Goal: Task Accomplishment & Management: Manage account settings

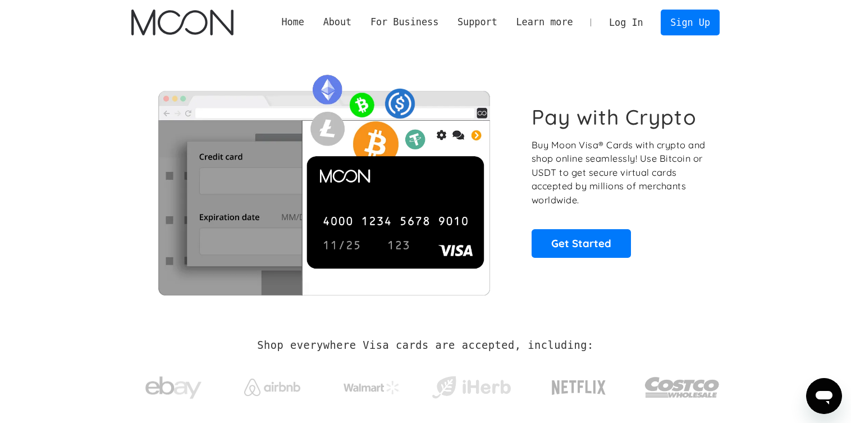
click at [190, 28] on img "home" at bounding box center [182, 23] width 102 height 26
click at [637, 17] on link "Log In" at bounding box center [626, 22] width 53 height 25
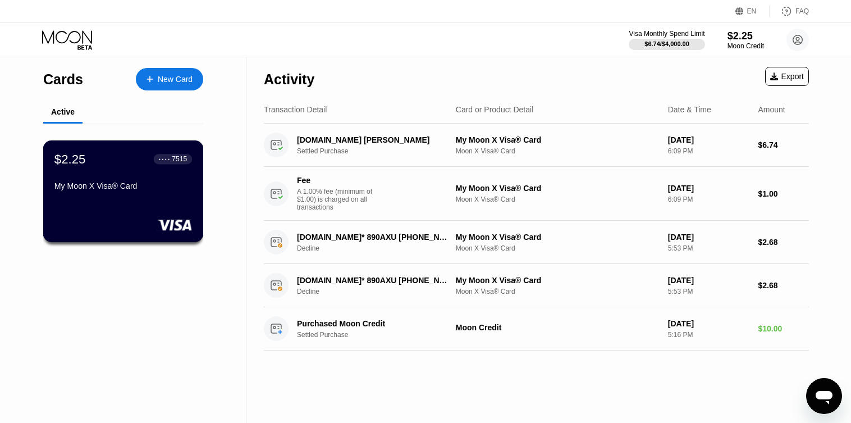
click at [131, 166] on div "$2.25 ● ● ● ● 7515" at bounding box center [123, 159] width 138 height 15
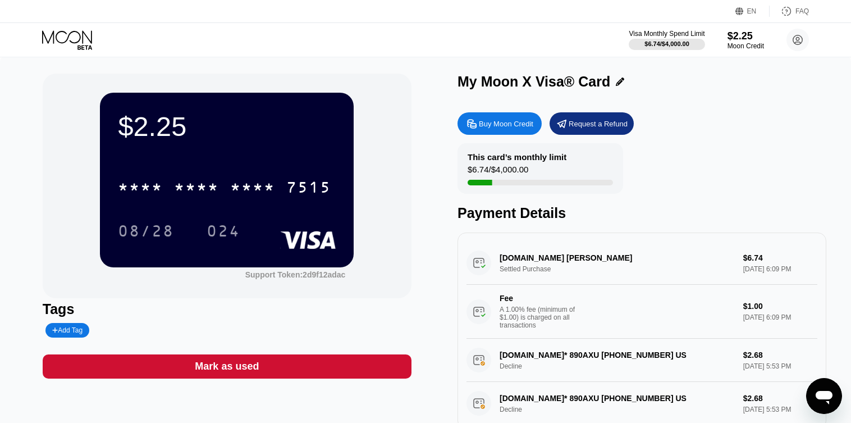
click at [618, 84] on icon at bounding box center [620, 81] width 8 height 8
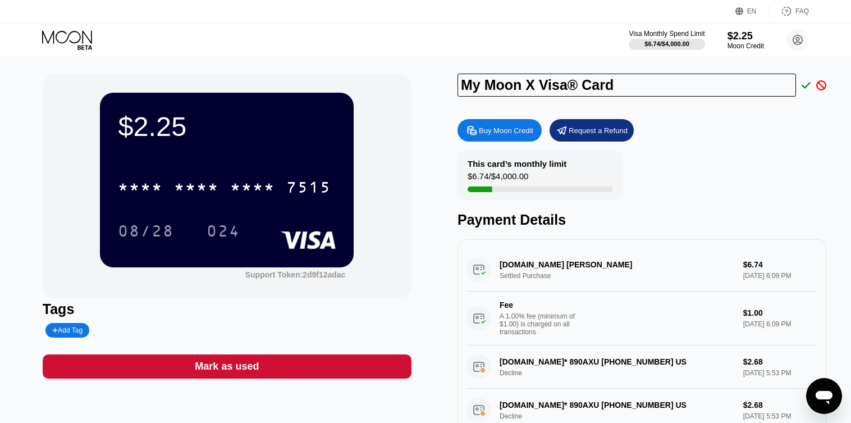
click at [812, 110] on div "My Moon X Visa® Card Buy Moon Credit Request a Refund This card’s monthly limit…" at bounding box center [642, 255] width 369 height 362
click at [816, 88] on icon at bounding box center [821, 85] width 10 height 10
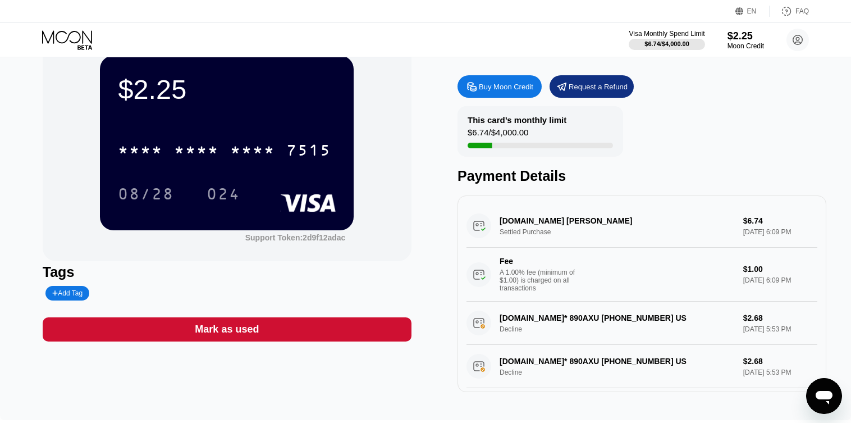
scroll to position [56, 0]
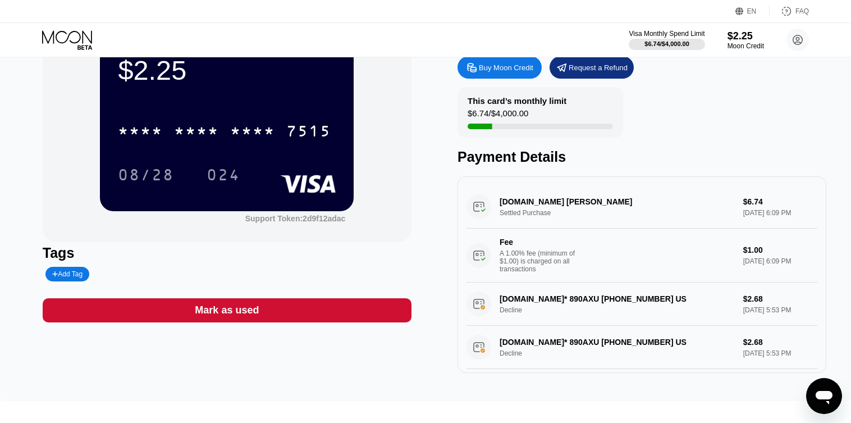
click at [569, 69] on div "Request a Refund" at bounding box center [592, 67] width 84 height 22
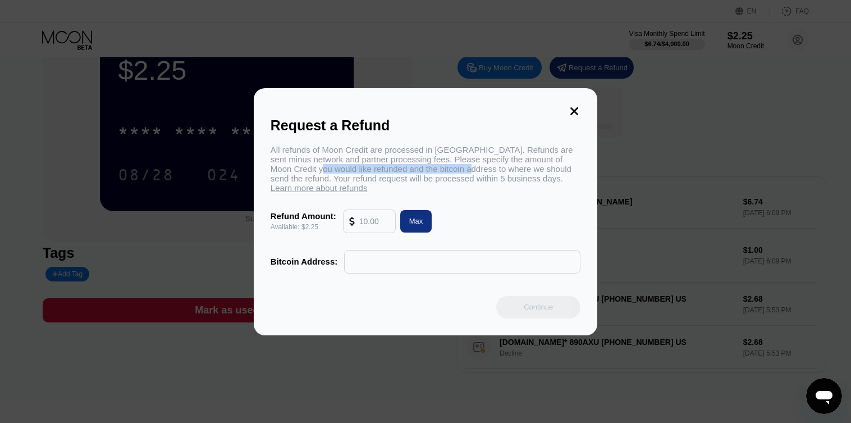
drag, startPoint x: 465, startPoint y: 165, endPoint x: 314, endPoint y: 168, distance: 150.5
click at [314, 168] on div "All refunds of Moon Credit are processed in Bitcoin. Refunds are sent minus net…" at bounding box center [426, 169] width 310 height 48
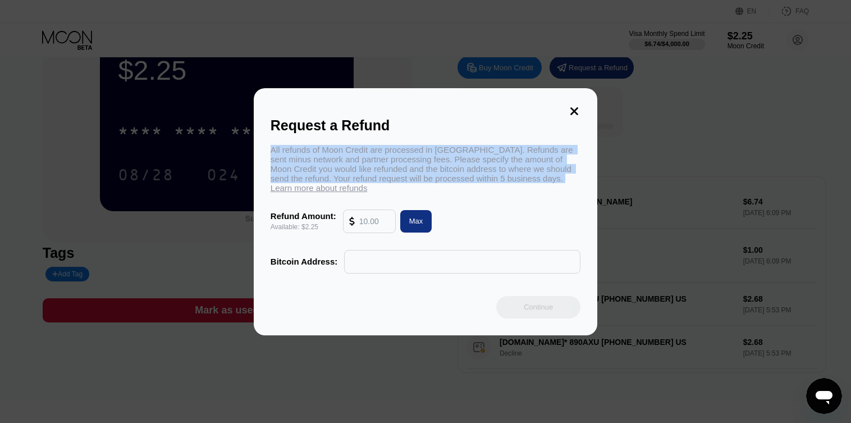
click at [314, 168] on div "All refunds of Moon Credit are processed in Bitcoin. Refunds are sent minus net…" at bounding box center [426, 169] width 310 height 48
click at [569, 107] on icon at bounding box center [574, 111] width 12 height 12
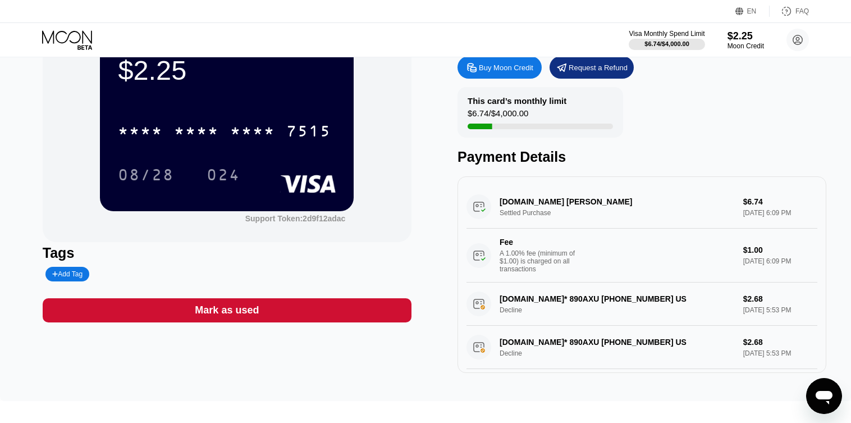
click at [506, 76] on div "Buy Moon Credit" at bounding box center [500, 67] width 84 height 22
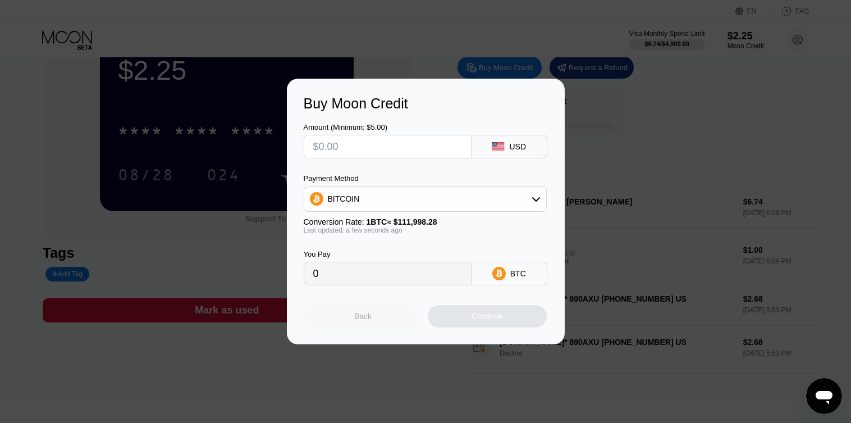
click at [359, 321] on div "Back" at bounding box center [362, 316] width 17 height 9
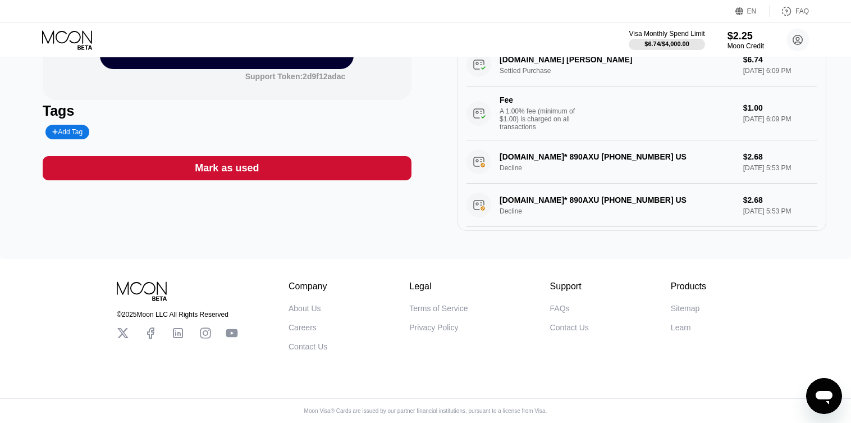
scroll to position [0, 0]
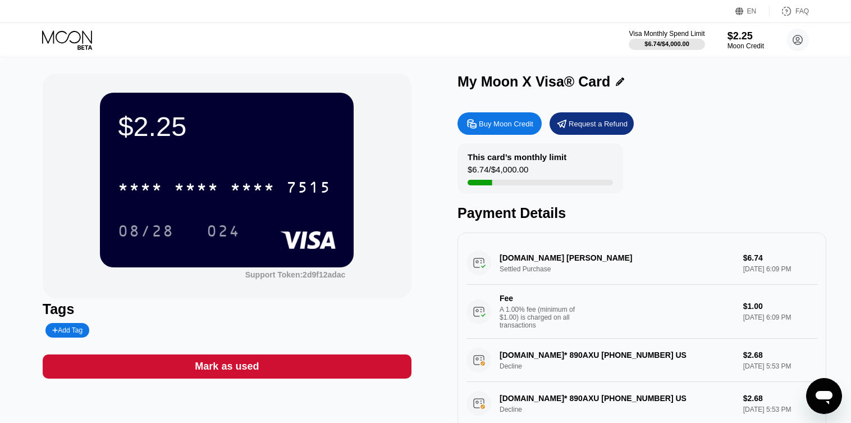
click at [304, 243] on rect at bounding box center [309, 240] width 56 height 18
click at [148, 139] on div "$2.25" at bounding box center [227, 126] width 218 height 31
click at [102, 33] on div at bounding box center [76, 40] width 69 height 20
click at [199, 186] on div "* * * *" at bounding box center [196, 189] width 45 height 18
click at [200, 189] on div "6500" at bounding box center [196, 189] width 45 height 18
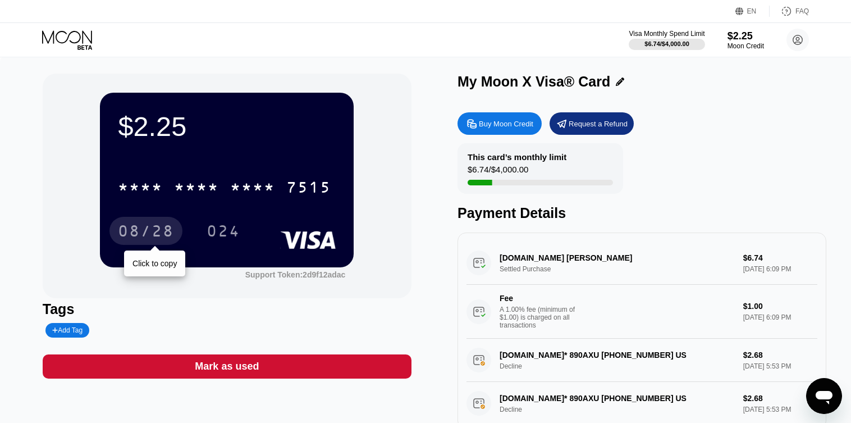
click at [136, 226] on div "08/28" at bounding box center [146, 232] width 56 height 18
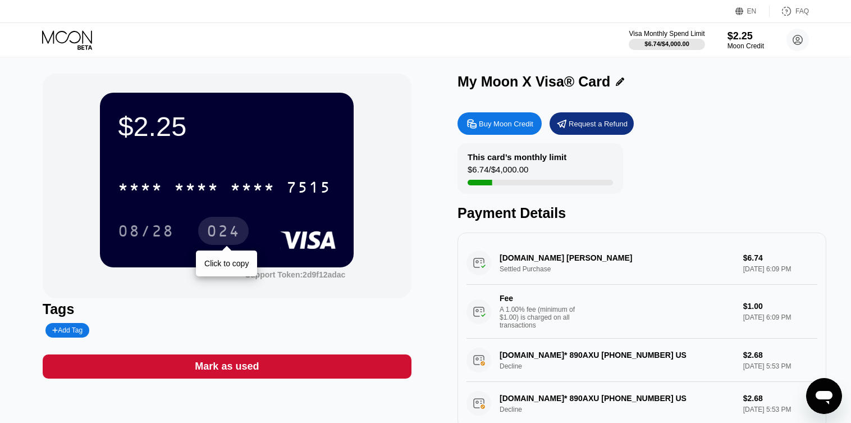
click at [241, 234] on div "024" at bounding box center [223, 231] width 51 height 28
click at [75, 30] on icon at bounding box center [68, 40] width 52 height 20
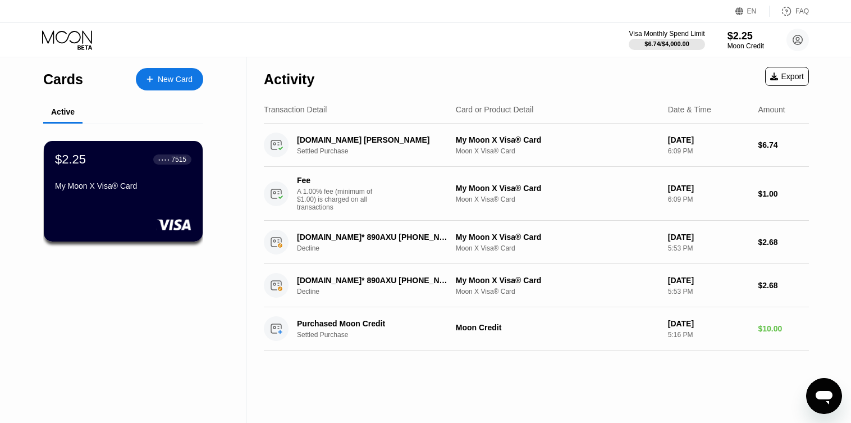
click at [75, 30] on icon at bounding box center [68, 40] width 52 height 20
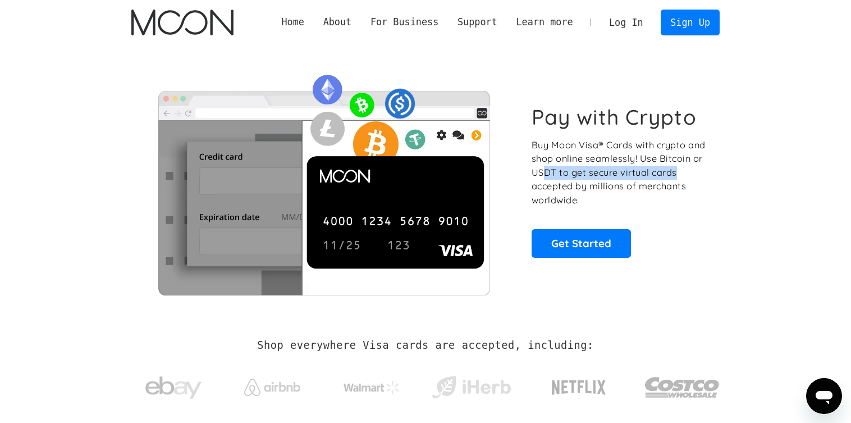
drag, startPoint x: 545, startPoint y: 170, endPoint x: 685, endPoint y: 170, distance: 139.8
click at [685, 170] on p "Buy Moon Visa® Cards with crypto and shop online seamlessly! Use Bitcoin or USD…" at bounding box center [620, 172] width 176 height 69
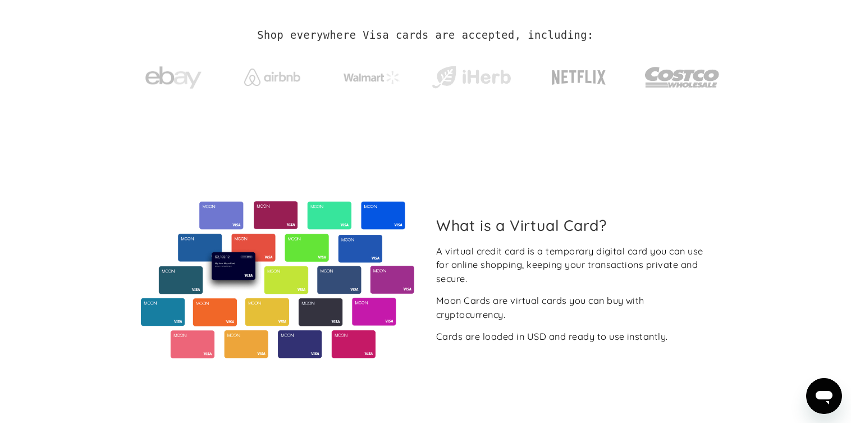
scroll to position [337, 0]
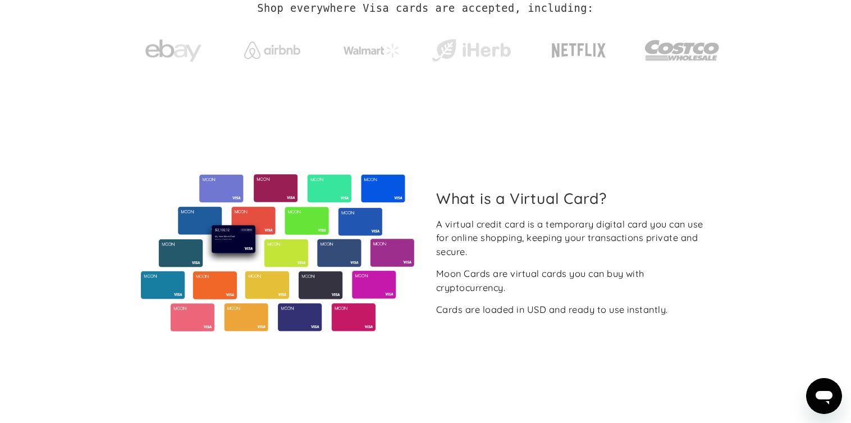
click at [523, 232] on div "A virtual credit card is a temporary digital card you can use for online shoppi…" at bounding box center [573, 238] width 275 height 42
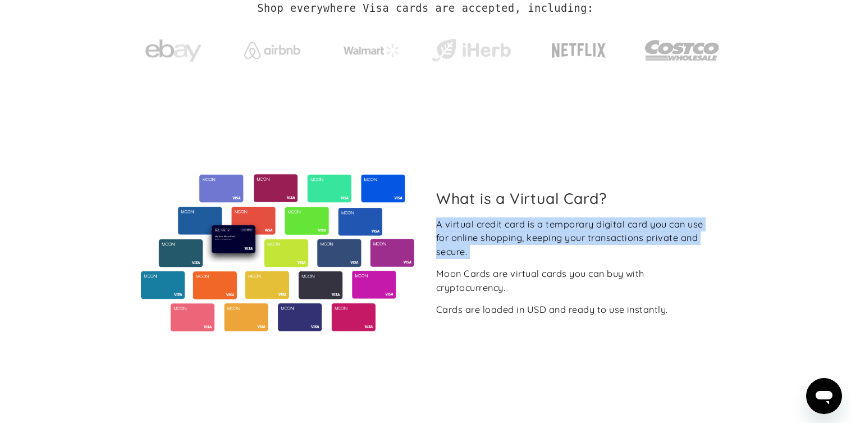
click at [523, 232] on div "A virtual credit card is a temporary digital card you can use for online shoppi…" at bounding box center [573, 238] width 275 height 42
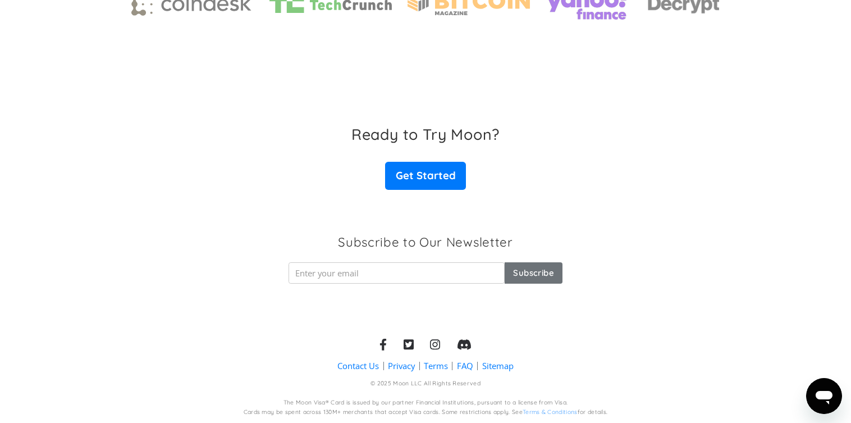
scroll to position [1775, 0]
click at [463, 366] on link "FAQ" at bounding box center [465, 365] width 16 height 12
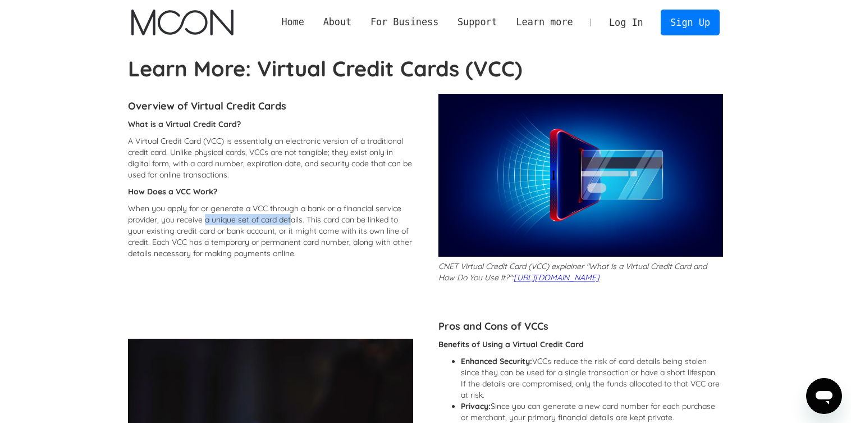
drag, startPoint x: 268, startPoint y: 217, endPoint x: 205, endPoint y: 217, distance: 62.9
click at [205, 217] on p "When you apply for or generate a VCC through a bank or a financial service prov…" at bounding box center [270, 231] width 285 height 56
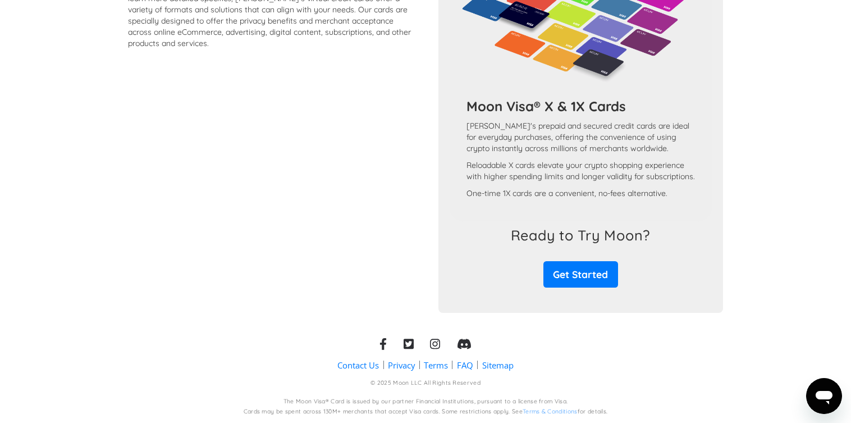
scroll to position [1031, 0]
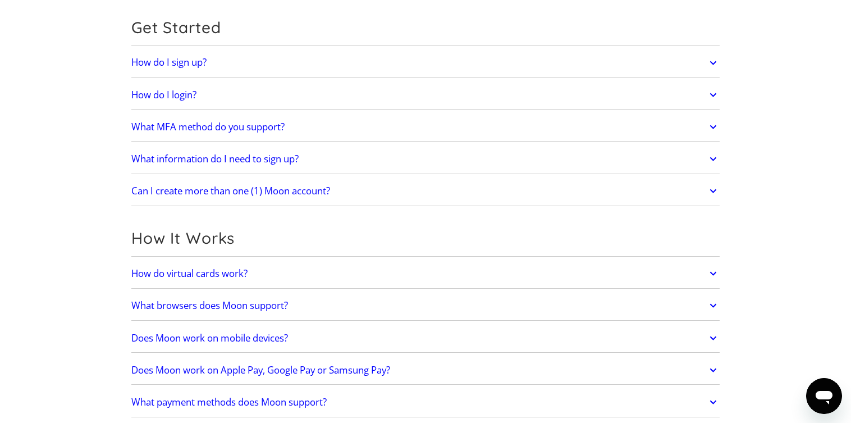
scroll to position [168, 0]
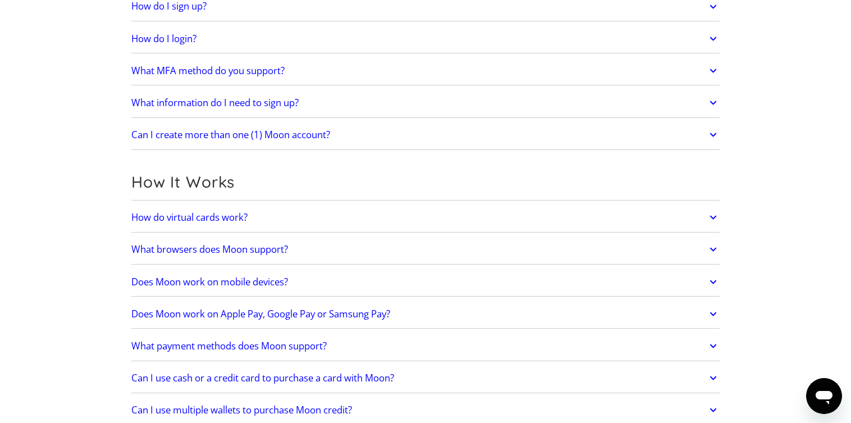
click at [317, 140] on h2 "Can I create more than one (1) Moon account?" at bounding box center [230, 134] width 199 height 11
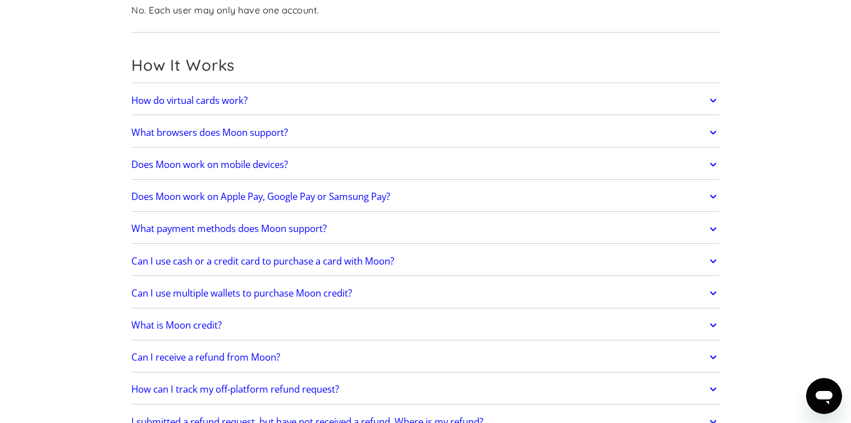
scroll to position [337, 0]
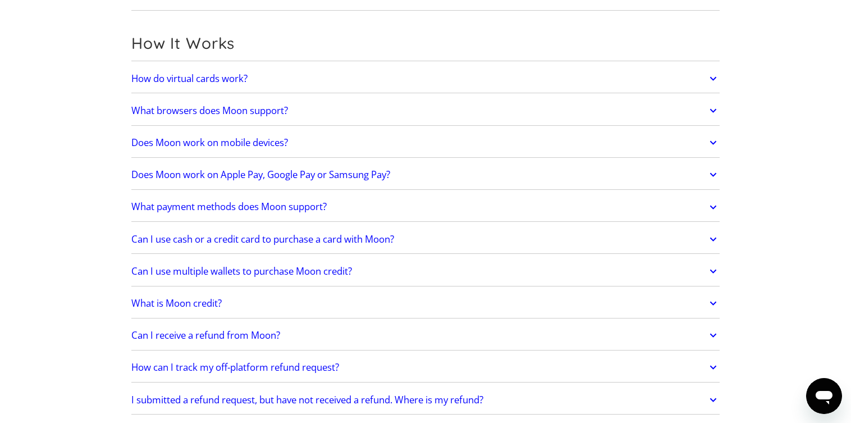
click at [317, 140] on link "Does Moon work on mobile devices?" at bounding box center [425, 143] width 588 height 24
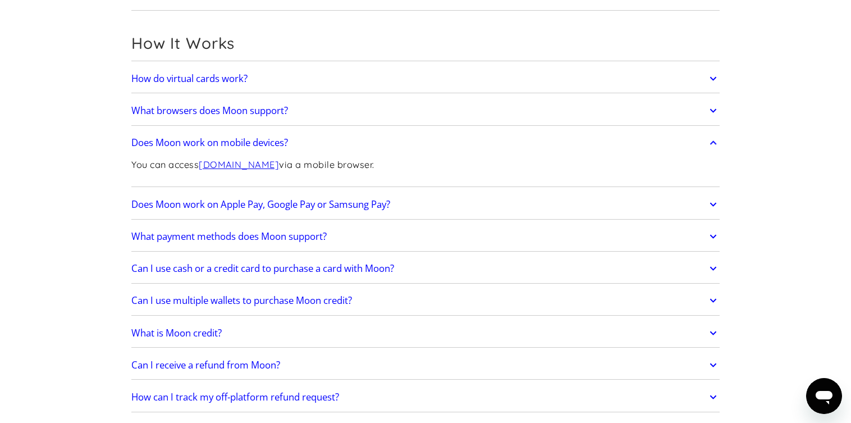
scroll to position [393, 0]
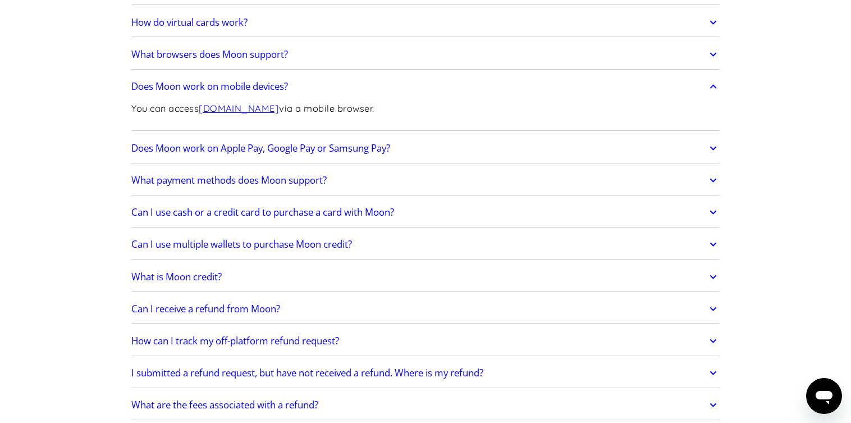
click at [317, 143] on h2 "Does Moon work on Apple Pay, Google Pay or Samsung Pay?" at bounding box center [260, 148] width 259 height 11
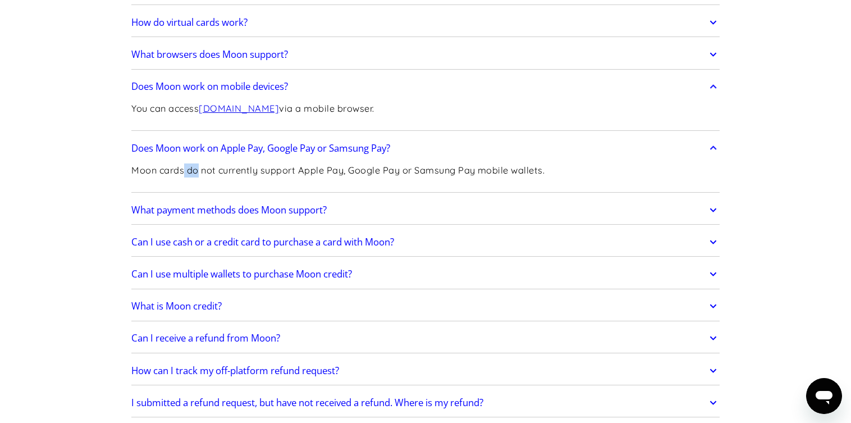
drag, startPoint x: 203, startPoint y: 167, endPoint x: 185, endPoint y: 167, distance: 17.4
click at [185, 167] on p "Moon cards do not currently support Apple Pay, Google Pay or Samsung Pay mobile…" at bounding box center [337, 170] width 413 height 14
click at [313, 215] on link "What payment methods does Moon support?" at bounding box center [425, 210] width 588 height 24
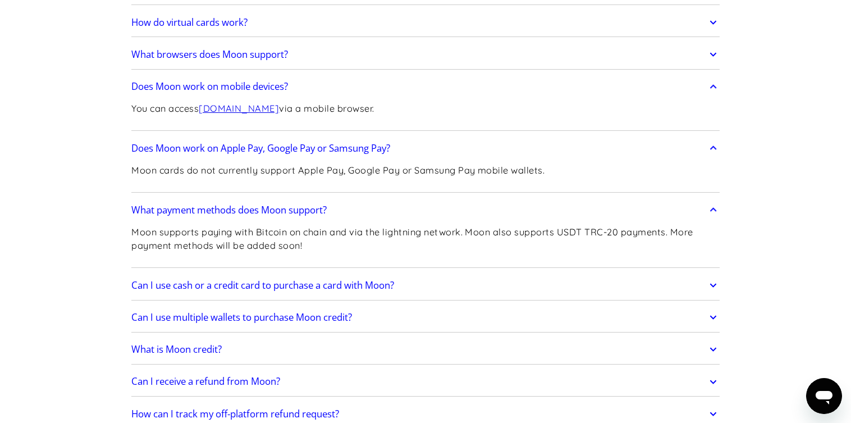
click at [311, 230] on p "Moon supports paying with Bitcoin on chain and via the lightning network. Moon …" at bounding box center [425, 239] width 588 height 28
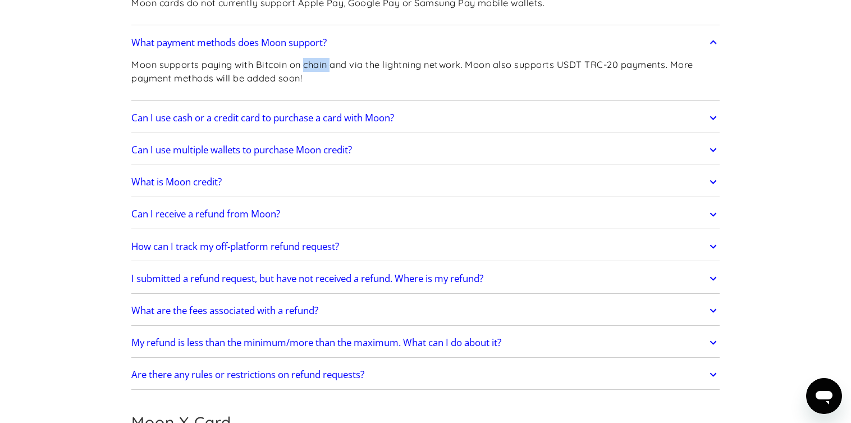
scroll to position [561, 0]
click at [303, 118] on h2 "Can I use cash or a credit card to purchase a card with Moon?" at bounding box center [262, 116] width 263 height 11
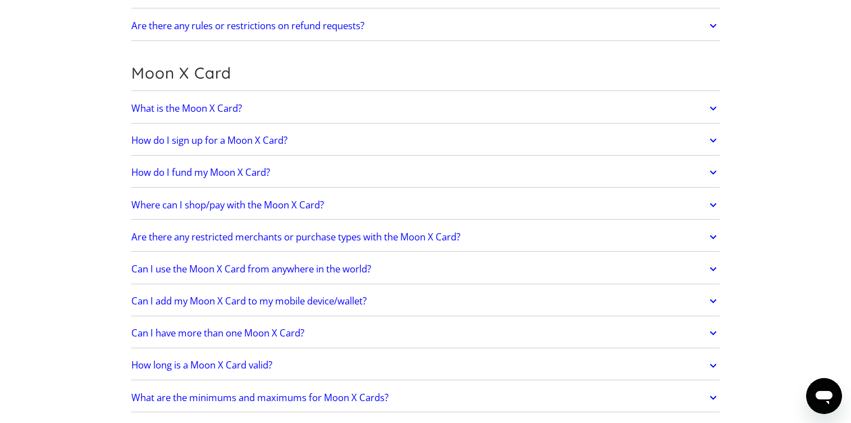
scroll to position [955, 0]
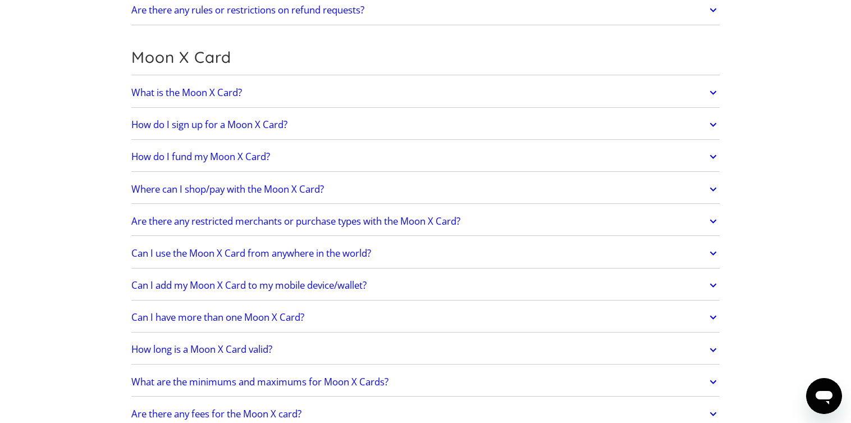
click at [292, 81] on link "What is the Moon X Card?" at bounding box center [425, 93] width 588 height 24
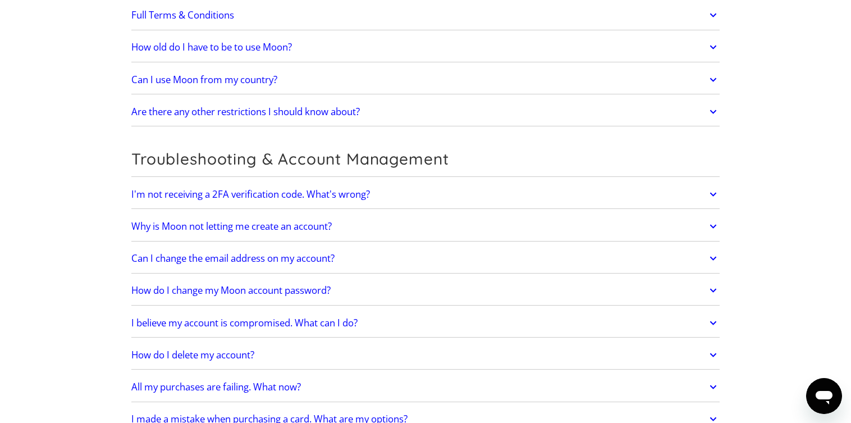
scroll to position [2601, 0]
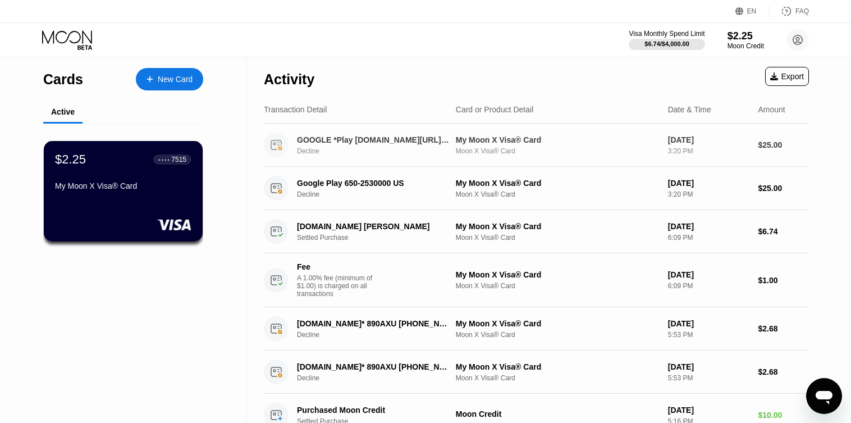
click at [369, 136] on div "GOOGLE *Play [DOMAIN_NAME][URL][GEOGRAPHIC_DATA]" at bounding box center [373, 139] width 153 height 9
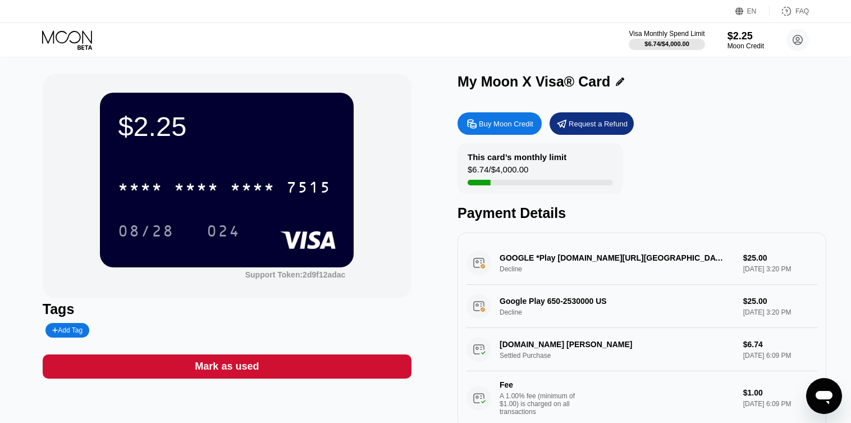
click at [521, 266] on div "GOOGLE *Play [DOMAIN_NAME][URL] Decline $25.00 [DATE] 3:20 PM" at bounding box center [642, 262] width 351 height 43
drag, startPoint x: 565, startPoint y: 304, endPoint x: 517, endPoint y: 304, distance: 48.8
click at [517, 304] on div "Google Play 650-2530000 US Decline $25.00 [DATE] 3:20 PM" at bounding box center [642, 306] width 351 height 43
click at [749, 308] on div "Google Play 650-2530000 US Decline $25.00 [DATE] 3:20 PM" at bounding box center [642, 306] width 351 height 43
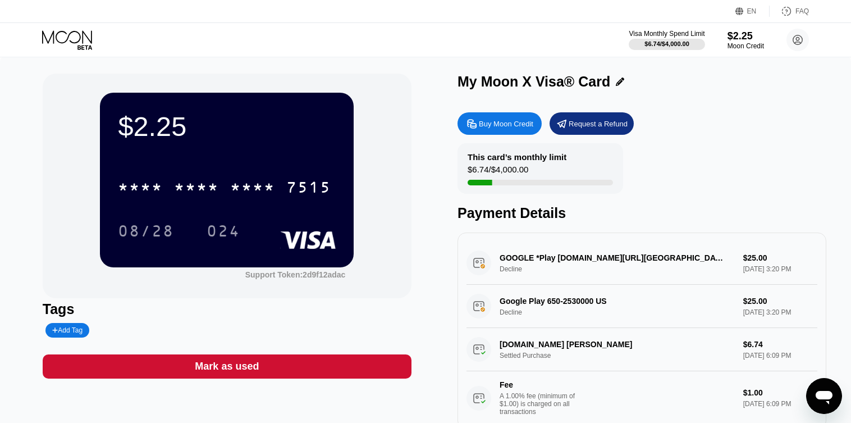
click at [496, 127] on div "Buy Moon Credit" at bounding box center [506, 124] width 54 height 10
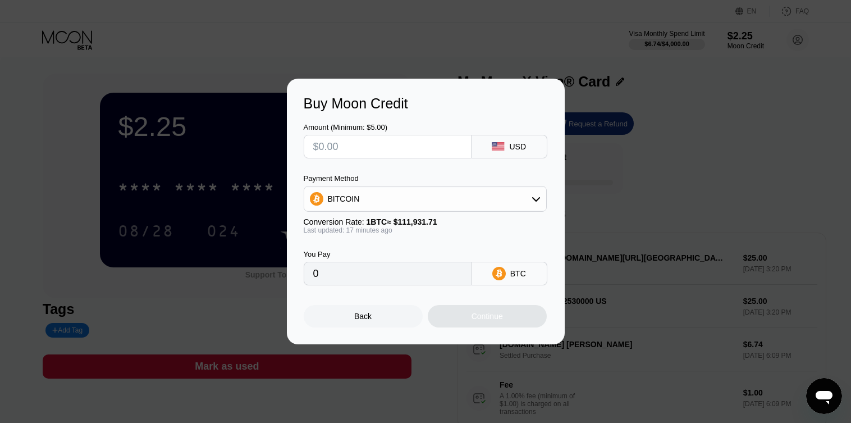
click at [369, 319] on div "Back" at bounding box center [362, 316] width 17 height 9
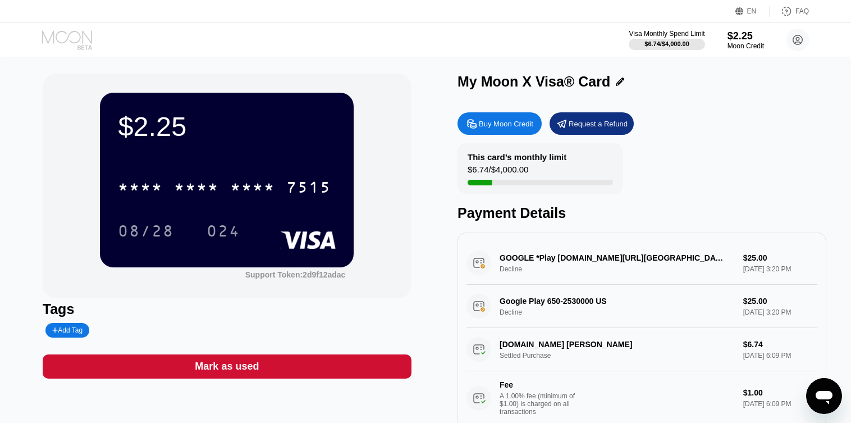
click at [68, 39] on icon at bounding box center [68, 40] width 52 height 20
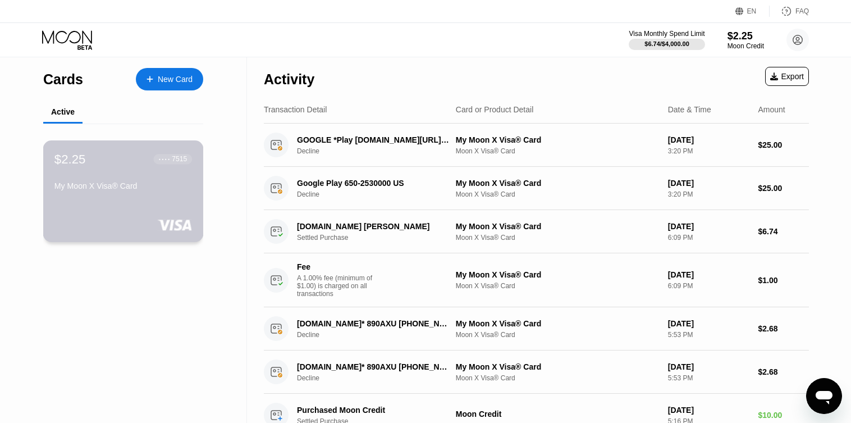
click at [95, 171] on div "$2.25 ● ● ● ● 7515 My Moon X Visa® Card" at bounding box center [123, 173] width 138 height 43
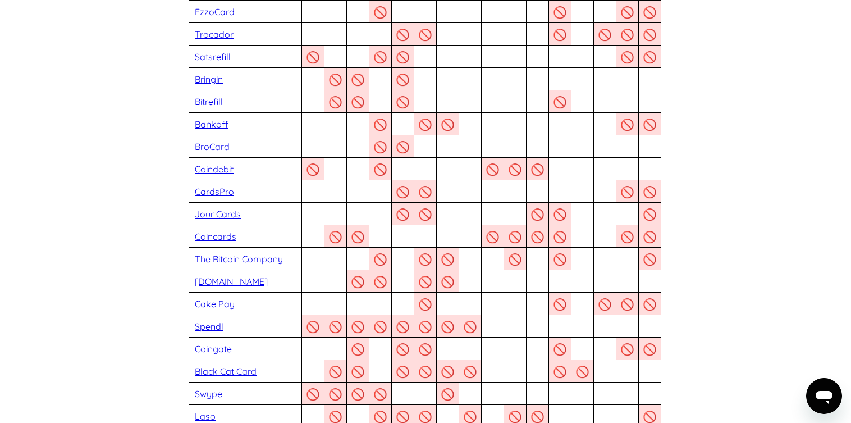
scroll to position [225, 0]
